Goal: Check status: Check status

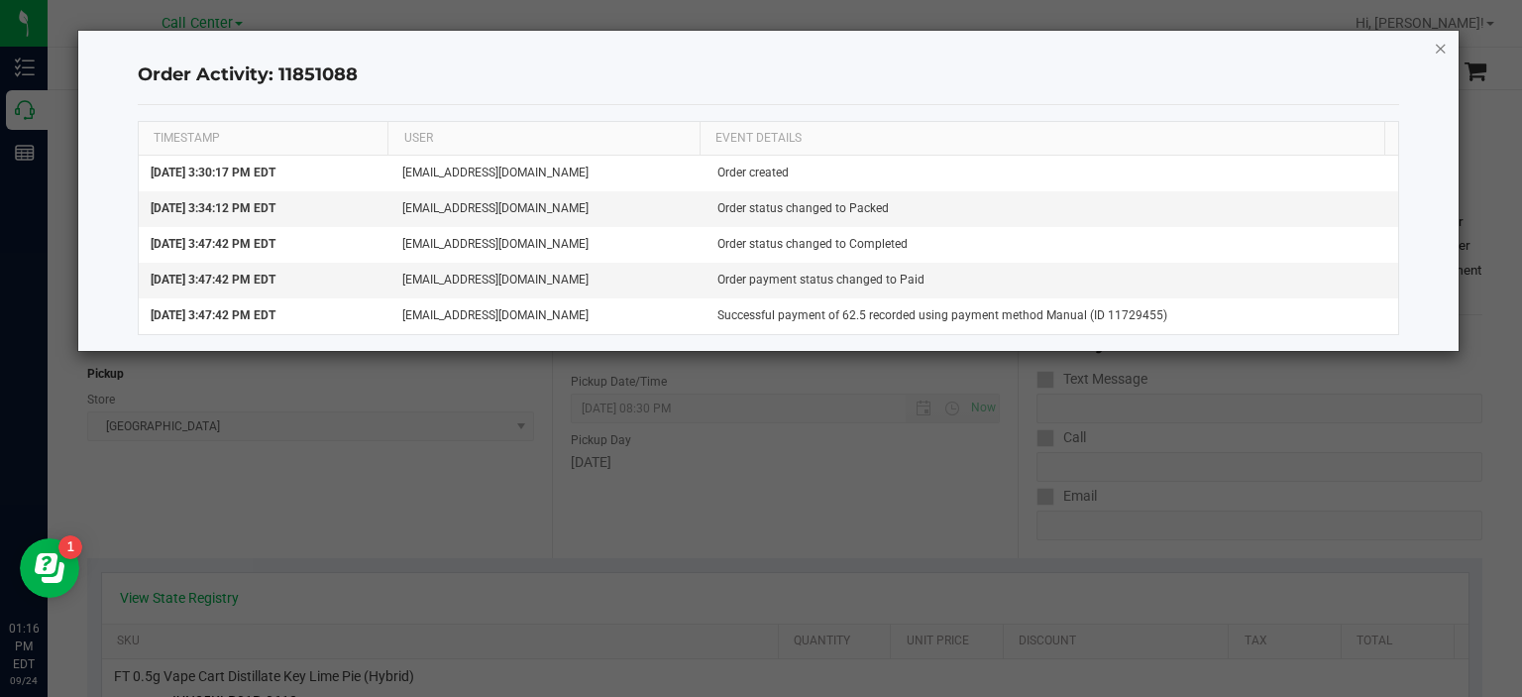
click at [1440, 53] on icon "button" at bounding box center [1441, 48] width 14 height 24
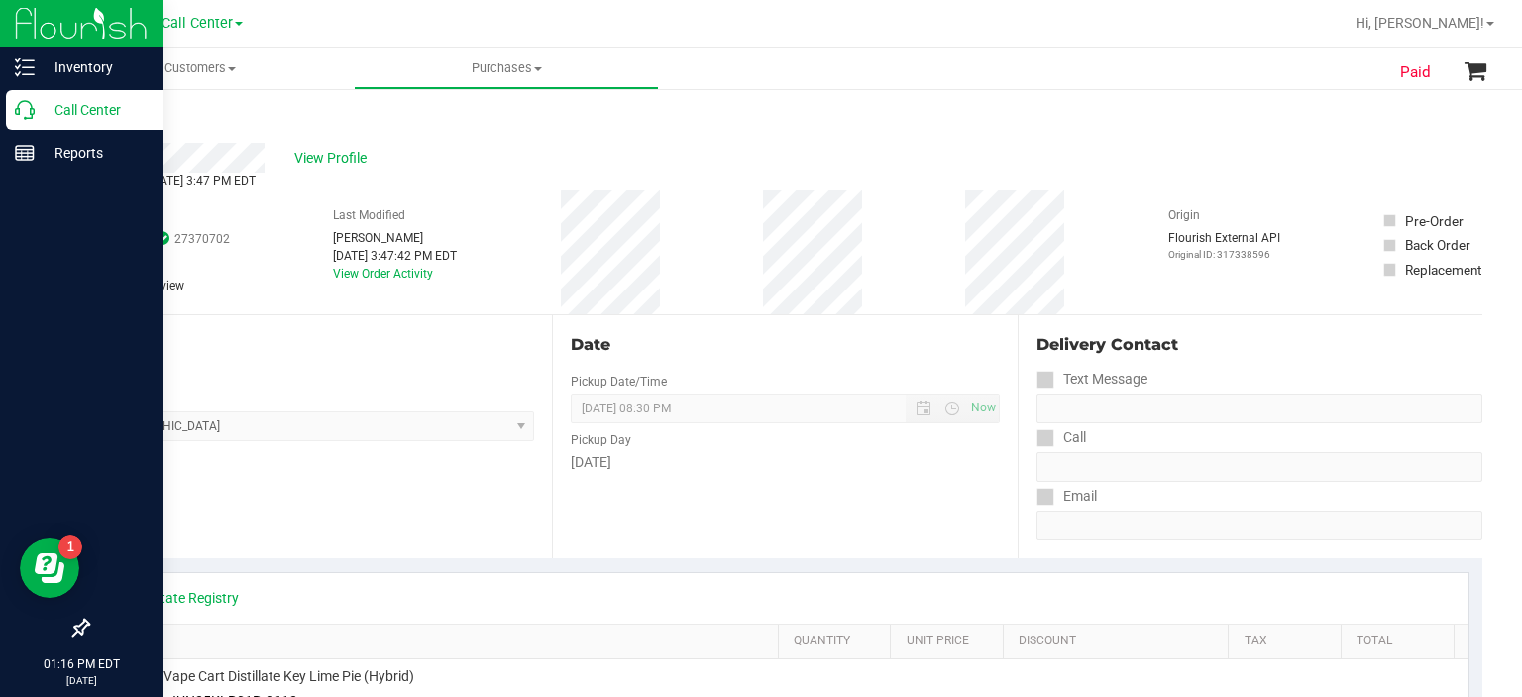
click at [20, 121] on div "Call Center" at bounding box center [84, 110] width 157 height 40
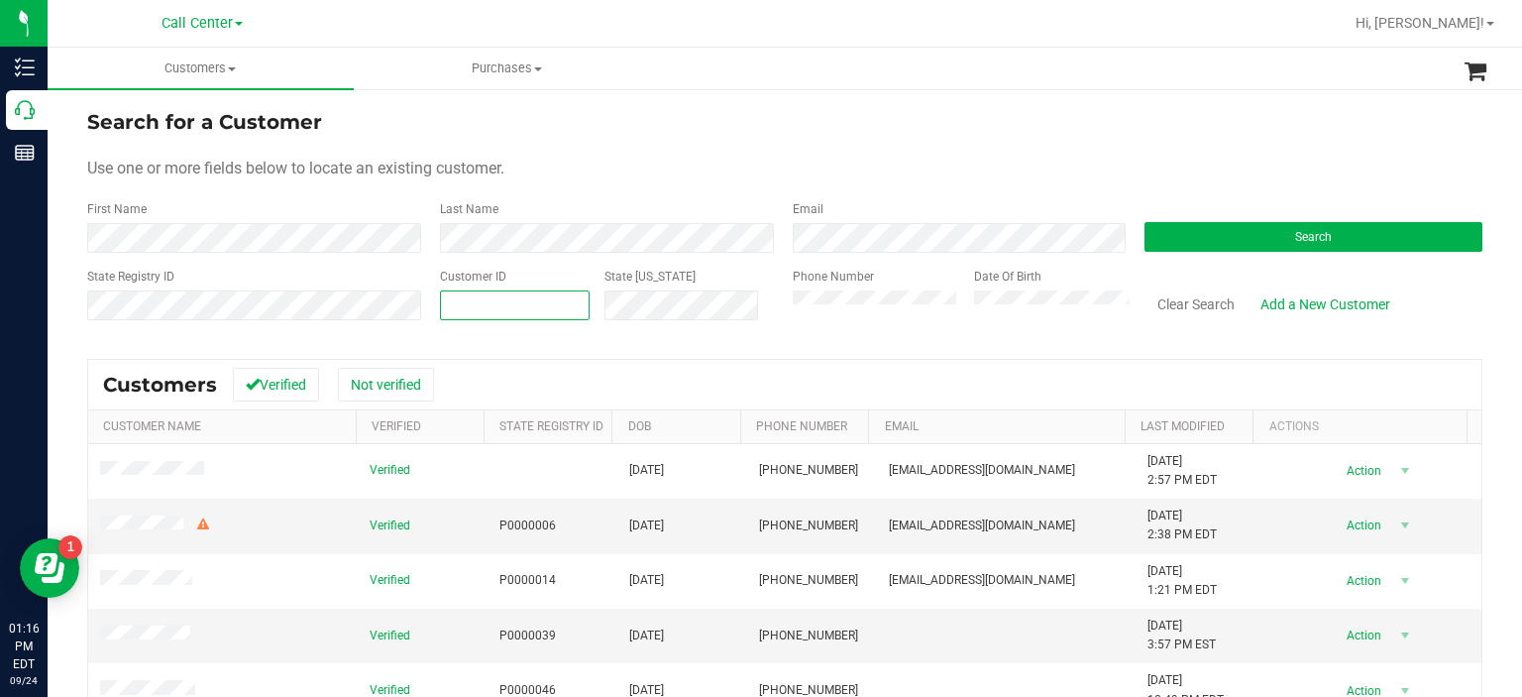
paste input "1593637"
click at [536, 293] on span at bounding box center [515, 305] width 151 height 30
type input "1593637"
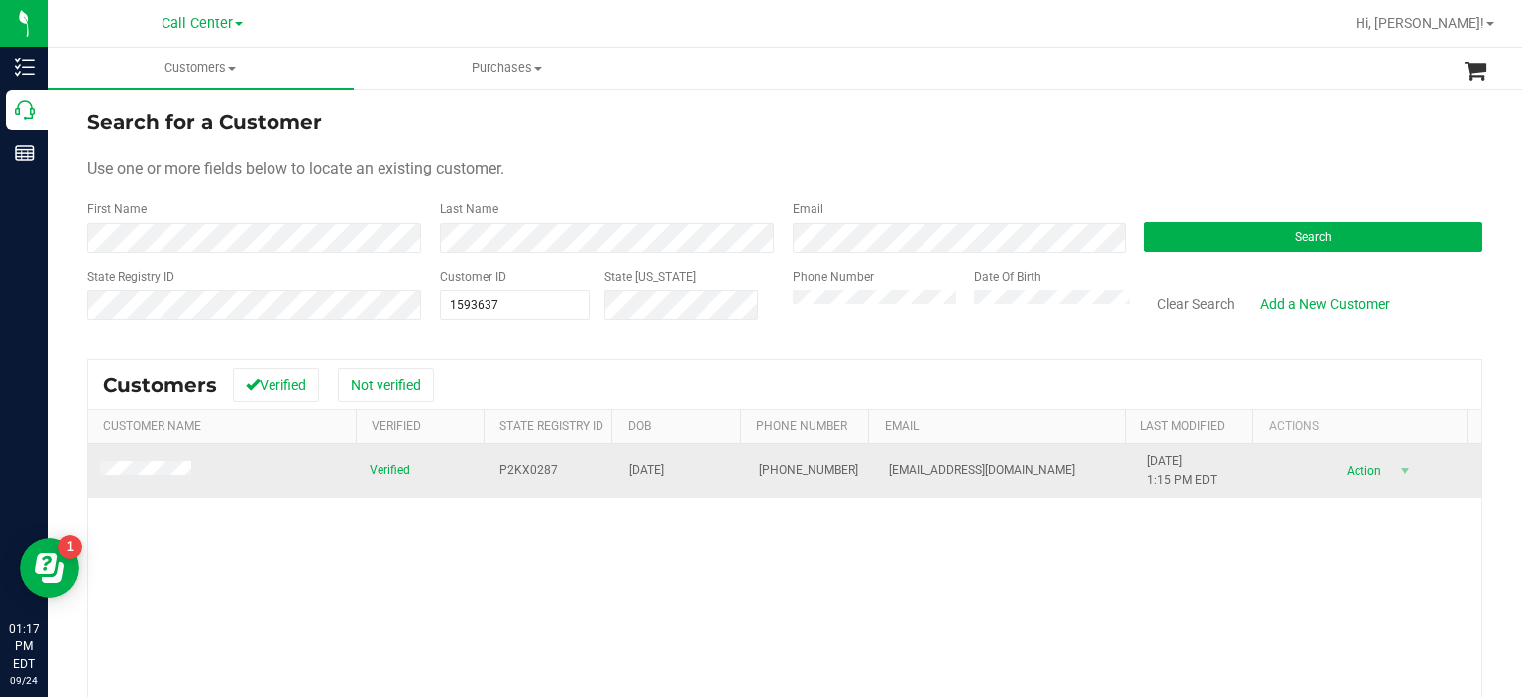
click at [779, 465] on span "[PHONE_NUMBER]" at bounding box center [808, 470] width 99 height 19
copy span "[PHONE_NUMBER]"
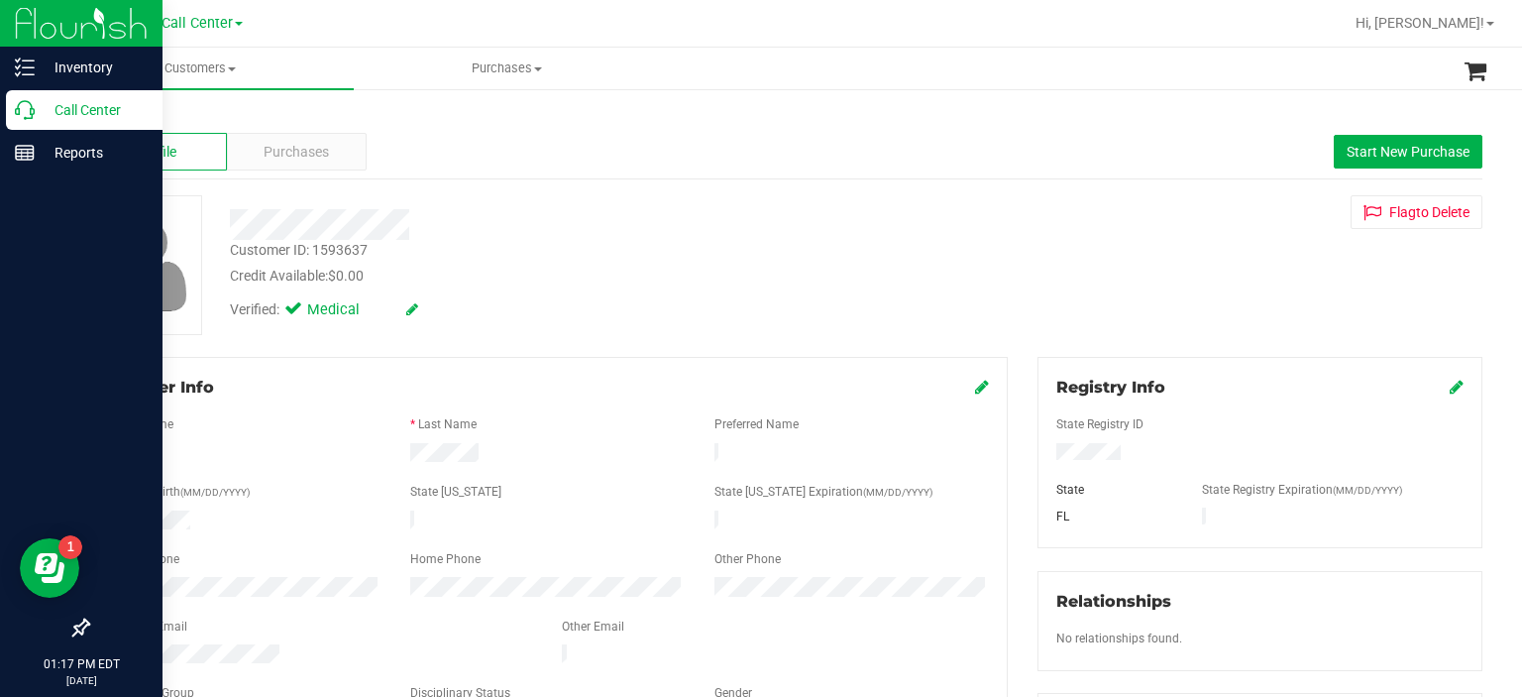
click at [0, 320] on div at bounding box center [81, 391] width 163 height 433
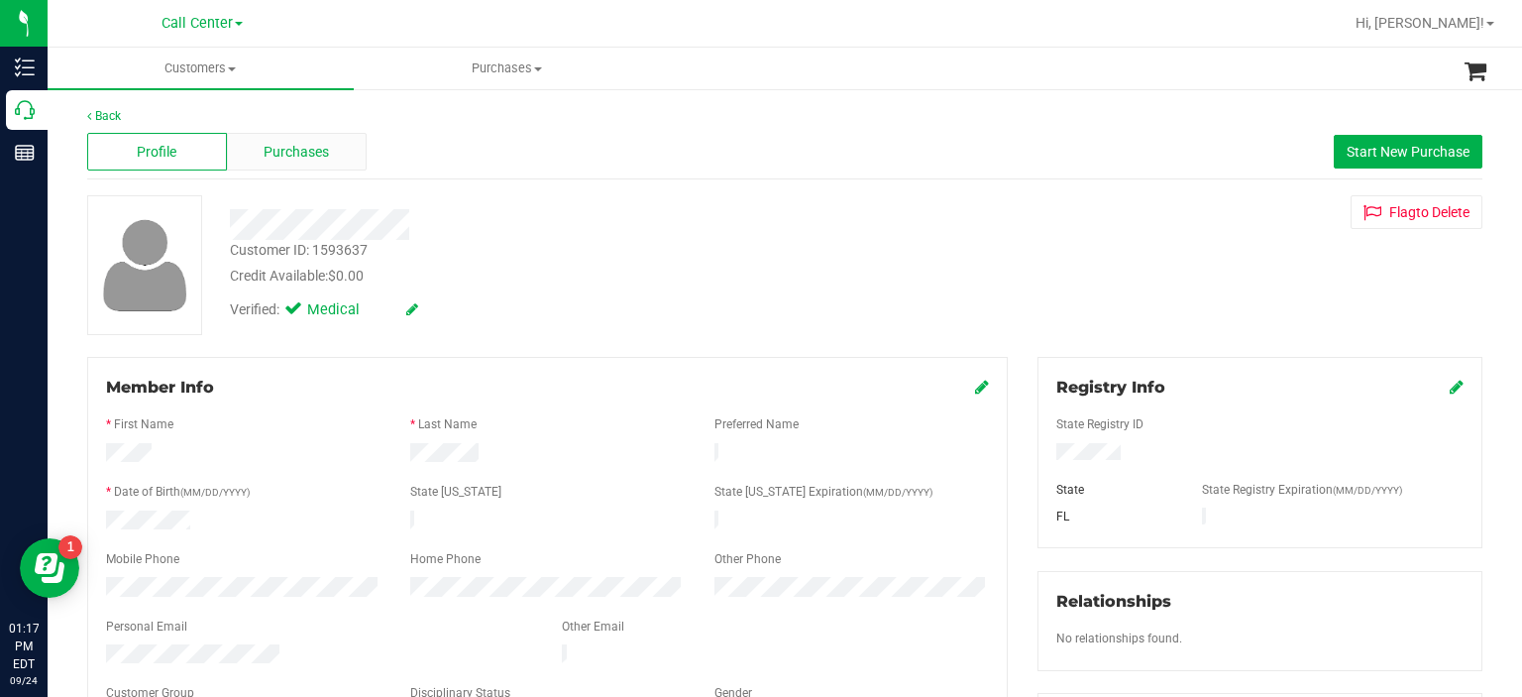
click at [293, 162] on div "Purchases" at bounding box center [297, 152] width 140 height 38
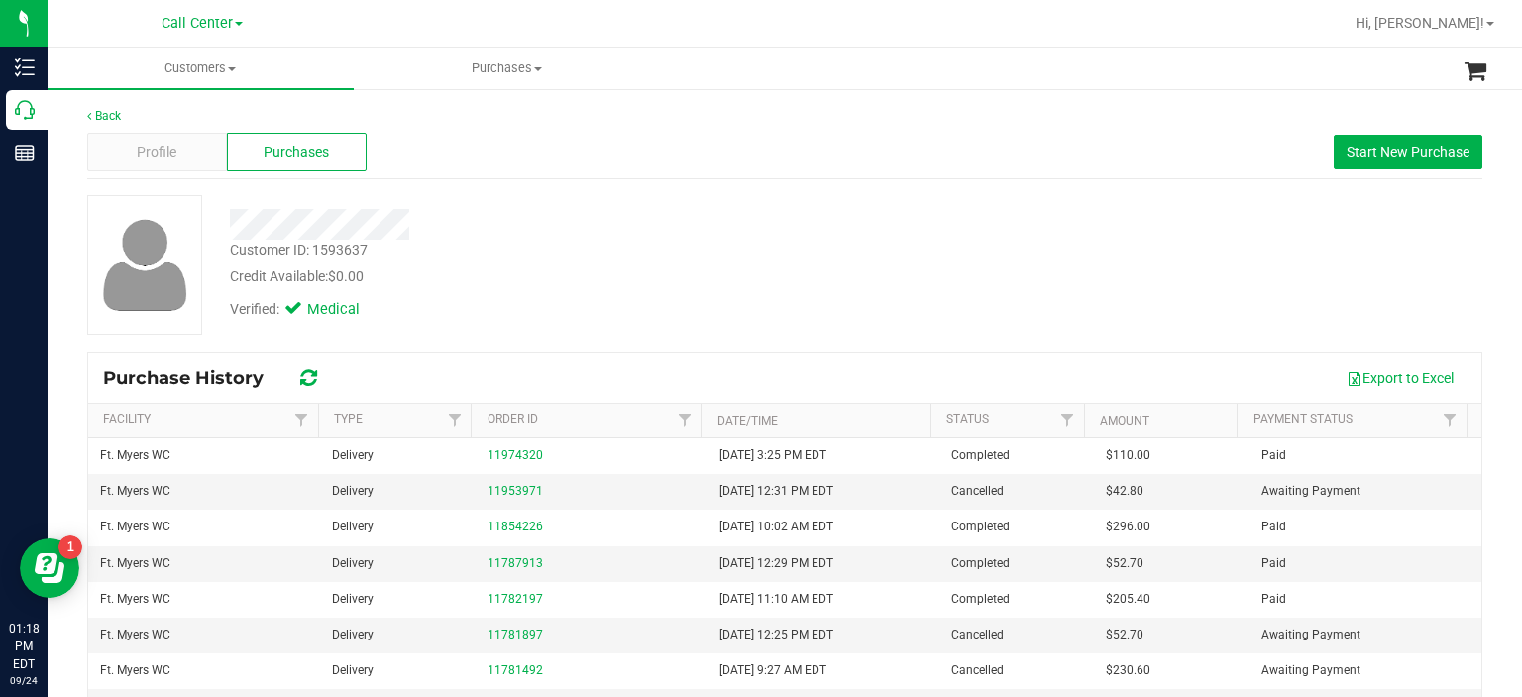
click at [355, 252] on div "Customer ID: 1593637" at bounding box center [299, 250] width 138 height 21
copy div "1593637"
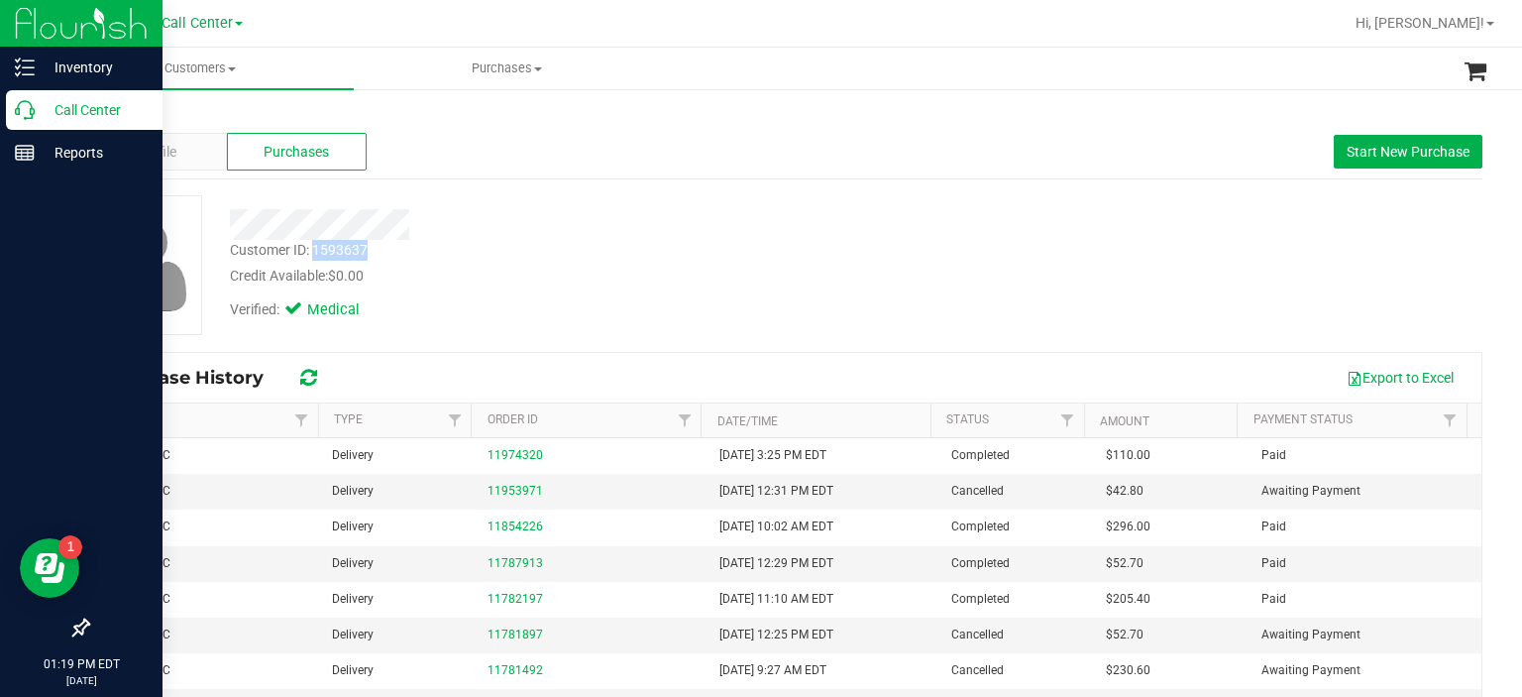
click at [19, 351] on div at bounding box center [81, 391] width 163 height 433
